Goal: Navigation & Orientation: Find specific page/section

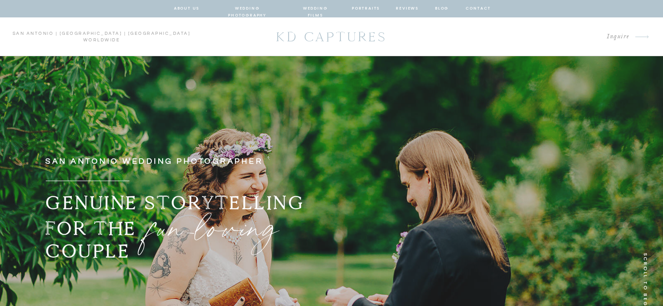
click at [310, 7] on nav "wedding films" at bounding box center [314, 9] width 41 height 8
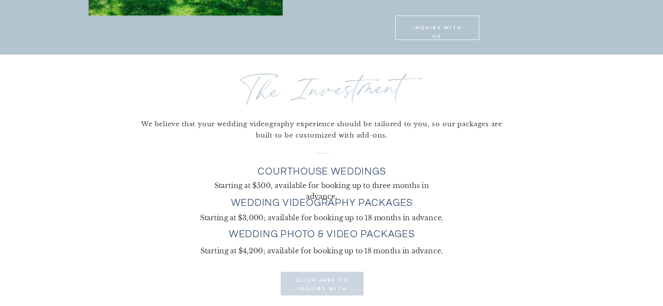
scroll to position [1950, 0]
